Goal: Task Accomplishment & Management: Manage account settings

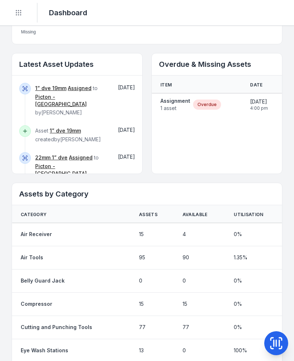
scroll to position [397, 0]
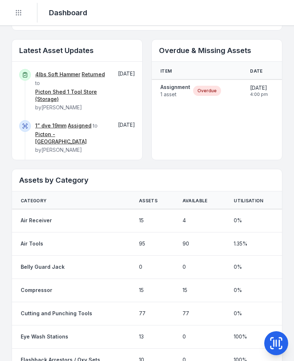
click at [184, 90] on strong "Assignment" at bounding box center [175, 86] width 30 height 7
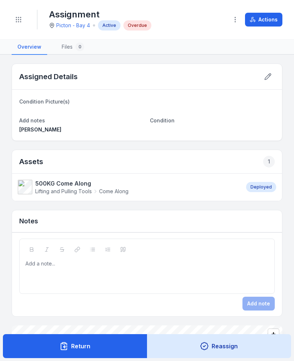
click at [270, 22] on button "Actions" at bounding box center [263, 20] width 37 height 14
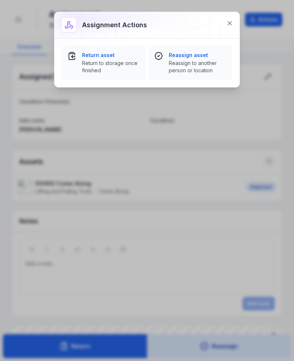
click at [93, 59] on div "Return asset Return to storage once finished" at bounding box center [111, 63] width 58 height 22
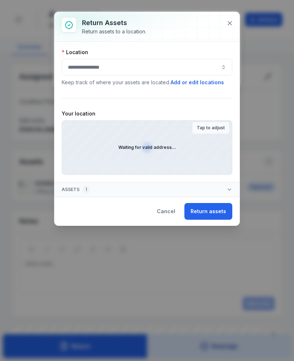
click at [201, 72] on div at bounding box center [147, 67] width 170 height 17
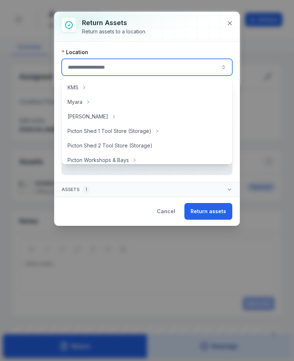
scroll to position [105, 0]
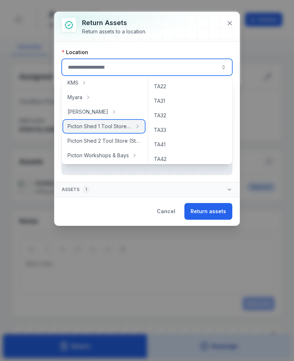
click at [77, 127] on span "Picton Shed 1 Tool Store (Storage)" at bounding box center [99, 126] width 64 height 7
type input "**********"
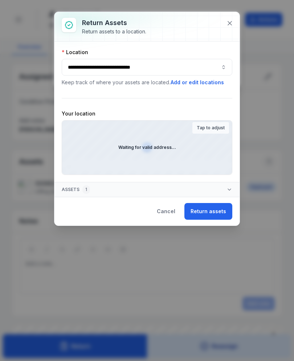
click at [214, 147] on div "Waiting for valid address..." at bounding box center [147, 147] width 170 height 54
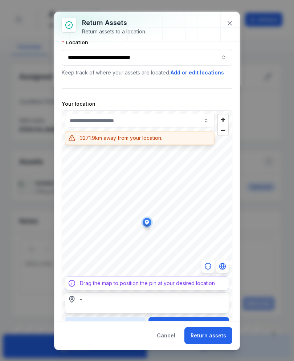
scroll to position [11, 0]
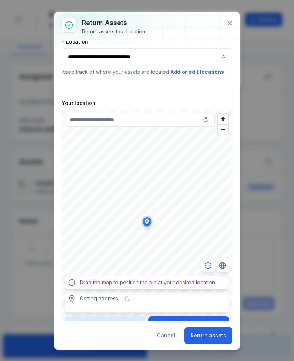
type input "**********"
click at [222, 332] on button "Return assets" at bounding box center [208, 335] width 48 height 17
